Goal: Transaction & Acquisition: Purchase product/service

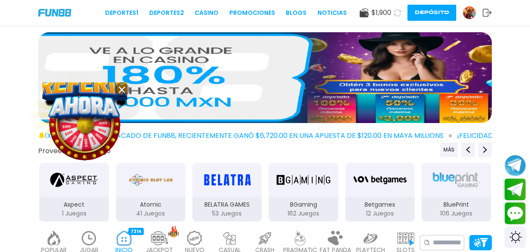
click at [124, 87] on use at bounding box center [122, 89] width 6 height 6
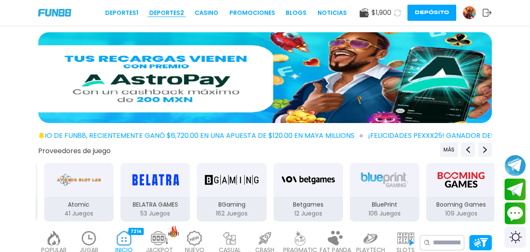
click at [164, 13] on link "Deportes 2" at bounding box center [166, 12] width 35 height 9
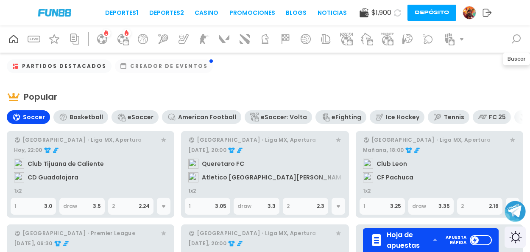
click at [519, 41] on icon at bounding box center [515, 38] width 9 height 9
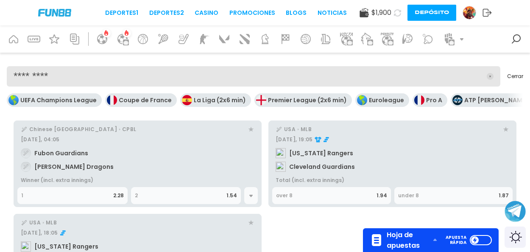
type input "*********"
click at [76, 154] on link "[DATE], 04:05 Fubon Guardians [PERSON_NAME] Dragons" at bounding box center [137, 155] width 240 height 44
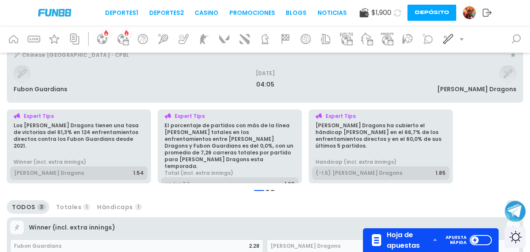
scroll to position [85, 0]
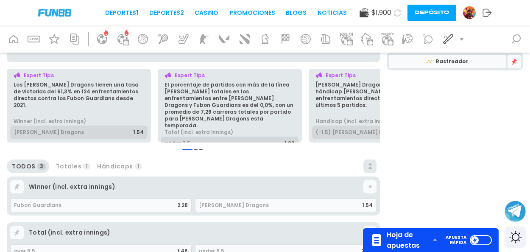
click at [71, 170] on span "Totales" at bounding box center [69, 166] width 26 height 7
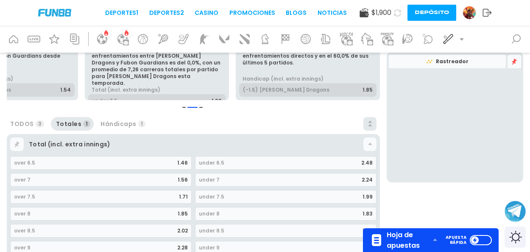
click at [33, 119] on div "TODOS 3" at bounding box center [27, 124] width 41 height 20
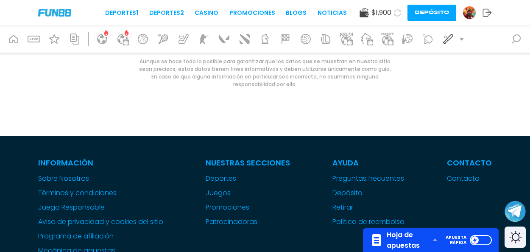
scroll to position [593, 0]
